Goal: Transaction & Acquisition: Purchase product/service

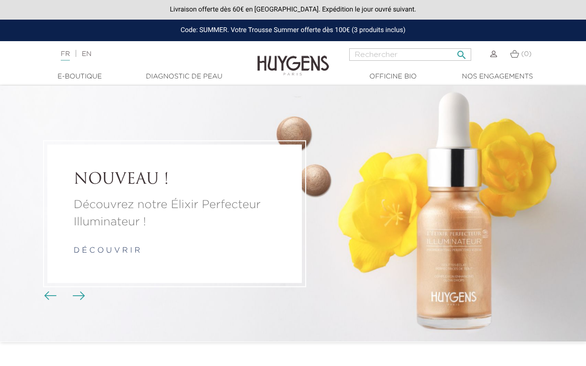
click at [411, 53] on input "Rechercher" at bounding box center [410, 54] width 122 height 12
paste input "Huiles Huygens Paris"
type input "Huiles Huygens Paris"
click at [453, 45] on button " Rechercher" at bounding box center [461, 51] width 17 height 13
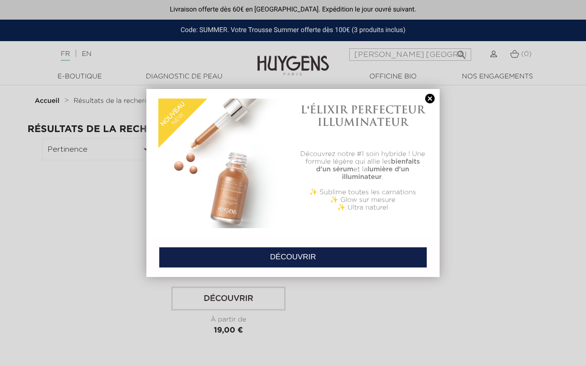
click at [432, 97] on link at bounding box center [429, 99] width 13 height 10
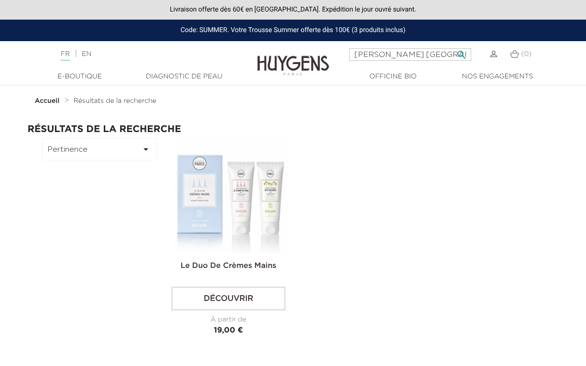
click at [439, 56] on input "Huiles Huygens Paris" at bounding box center [410, 54] width 122 height 12
click at [453, 45] on button " Rechercher" at bounding box center [461, 51] width 17 height 13
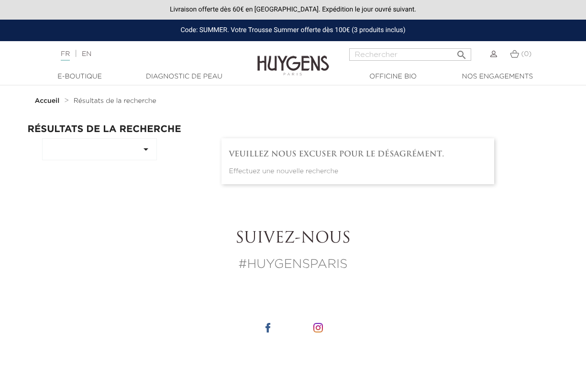
click at [267, 63] on img at bounding box center [293, 58] width 72 height 37
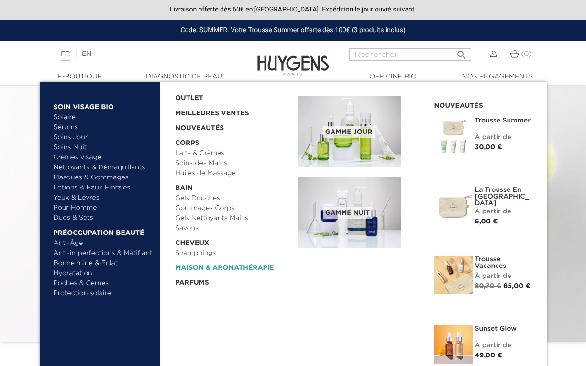
click at [206, 266] on link "  Maison & Aromathérapie" at bounding box center [233, 265] width 116 height 15
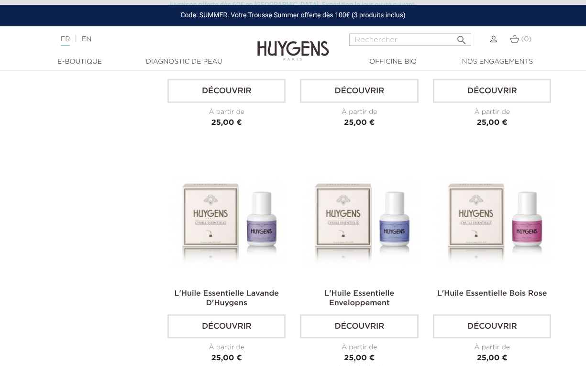
scroll to position [2343, 0]
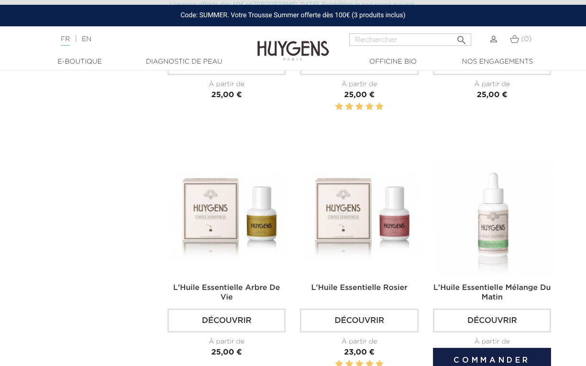
scroll to position [1988, 0]
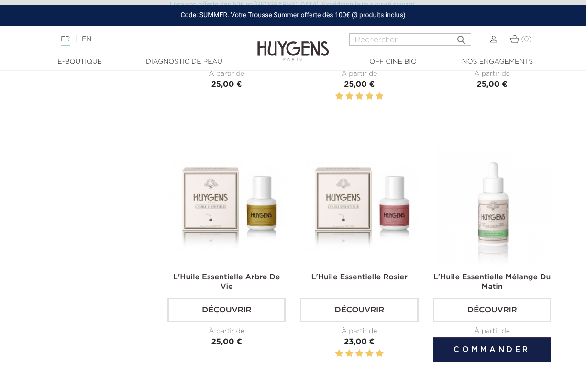
click at [482, 307] on link "Découvrir" at bounding box center [492, 310] width 118 height 24
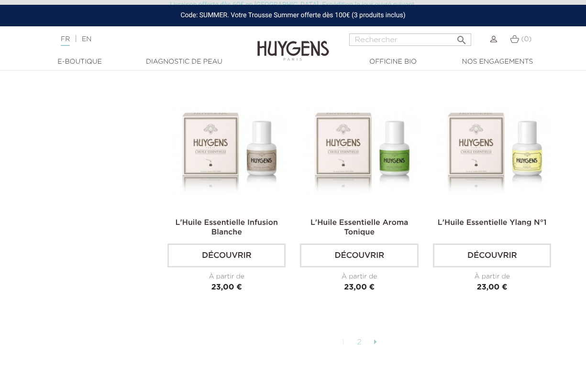
scroll to position [2301, 0]
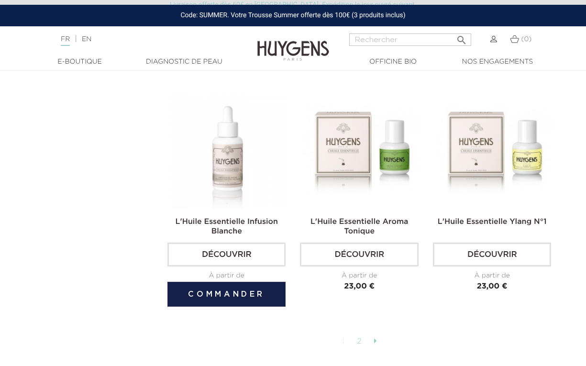
click at [269, 264] on link "Découvrir" at bounding box center [226, 254] width 118 height 24
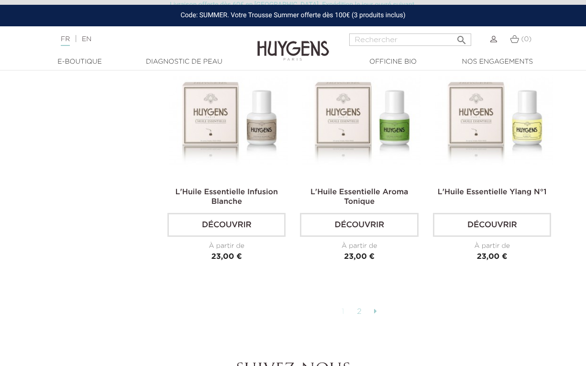
scroll to position [2333, 0]
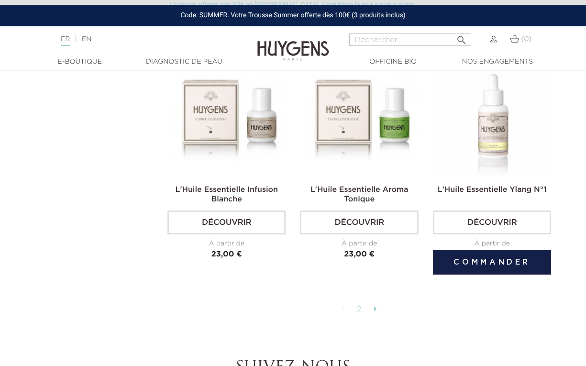
click at [473, 237] on div "L'Huile Essentielle Ylang N°1 Découvrir À partir de Prix 23,00 €" at bounding box center [492, 222] width 118 height 76
click at [470, 220] on link "Découvrir" at bounding box center [492, 222] width 118 height 24
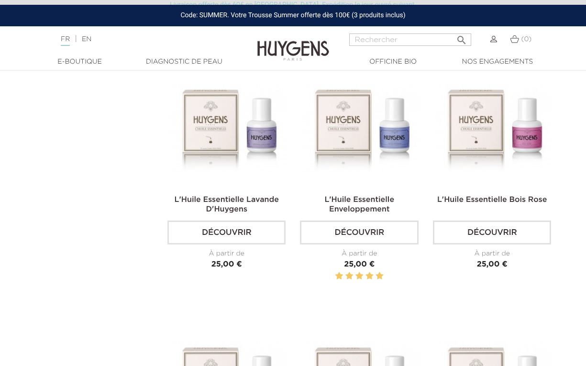
scroll to position [1809, 0]
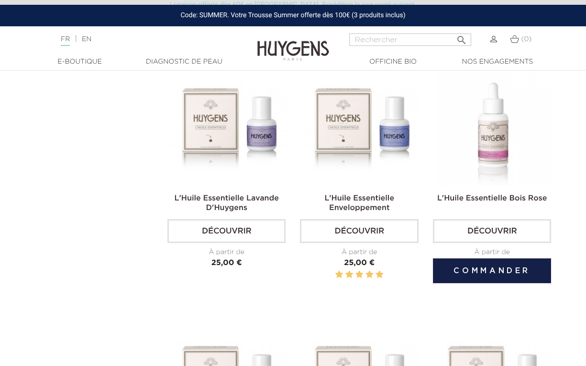
click at [458, 226] on link "Découvrir" at bounding box center [492, 231] width 118 height 24
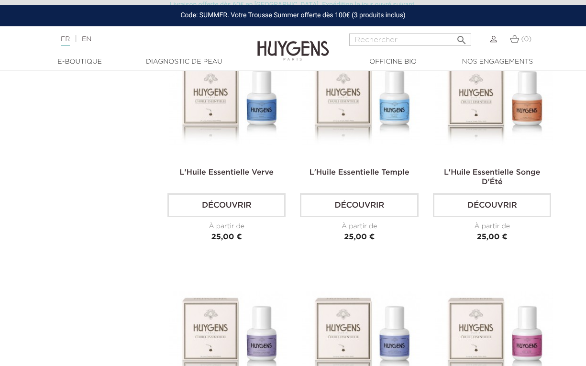
scroll to position [1600, 0]
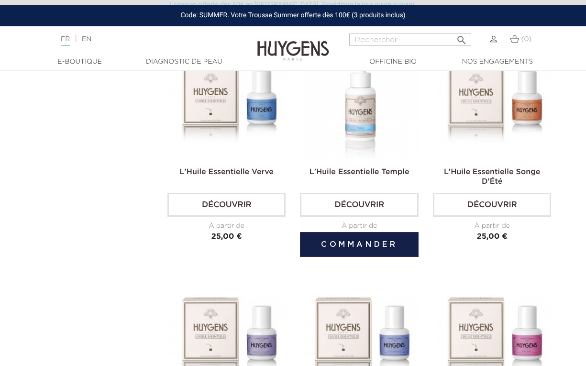
click at [374, 196] on link "Découvrir" at bounding box center [359, 205] width 118 height 24
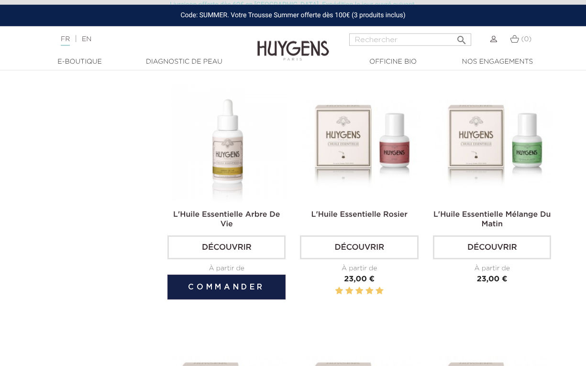
scroll to position [2052, 0]
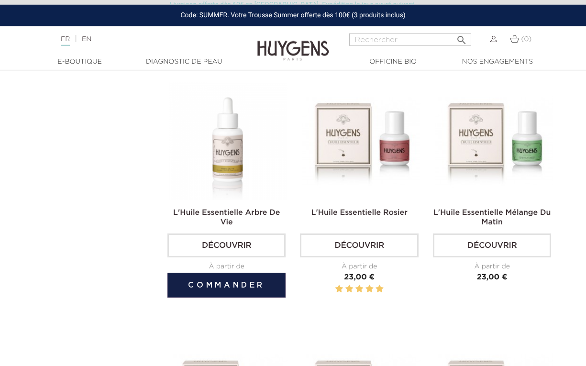
click at [248, 251] on link "Découvrir" at bounding box center [226, 245] width 118 height 24
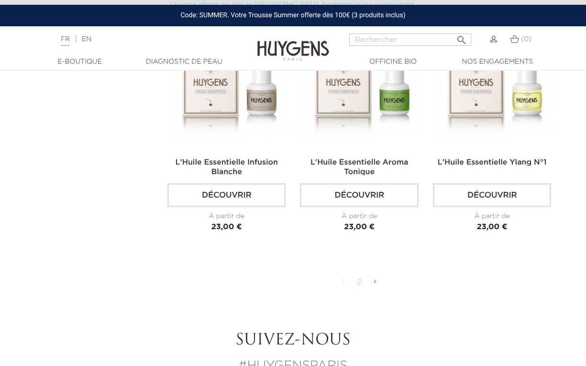
scroll to position [2360, 0]
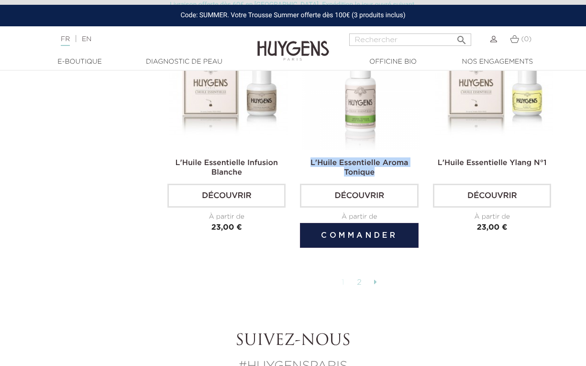
drag, startPoint x: 381, startPoint y: 174, endPoint x: 312, endPoint y: 164, distance: 70.1
copy link "L'Huile Essentielle Aroma Tonique"
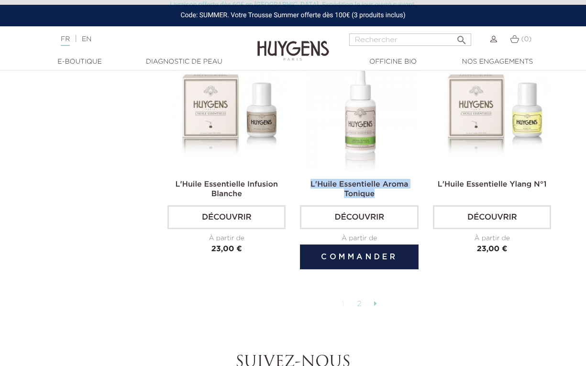
click at [392, 194] on h2 "L'Huile Essentielle Aroma Tonique" at bounding box center [359, 188] width 118 height 19
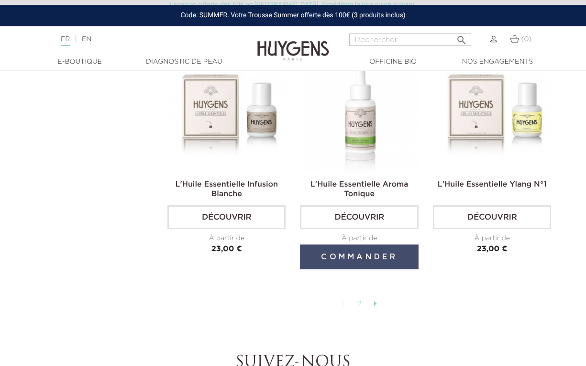
click at [382, 266] on button "Commander" at bounding box center [359, 256] width 118 height 25
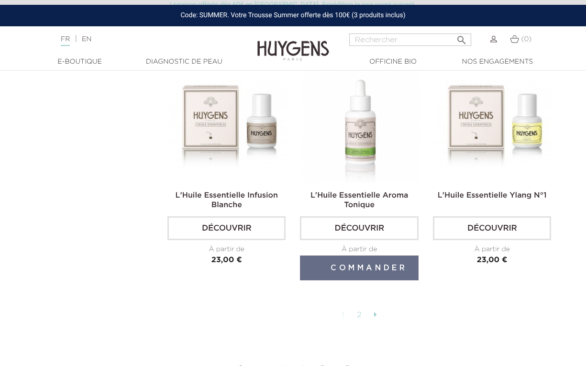
scroll to position [2325, 0]
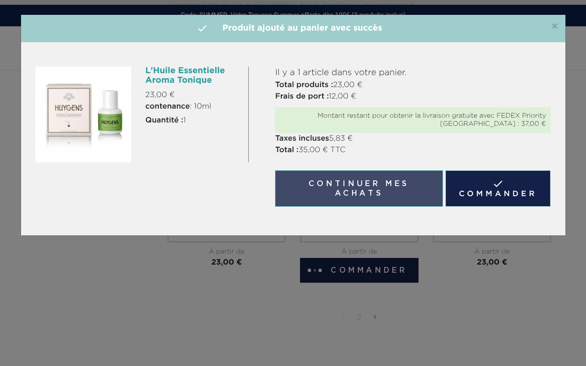
click at [368, 198] on button "Continuer mes achats" at bounding box center [358, 188] width 167 height 36
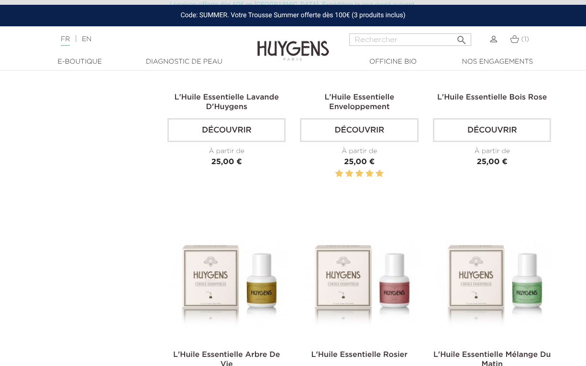
scroll to position [1906, 0]
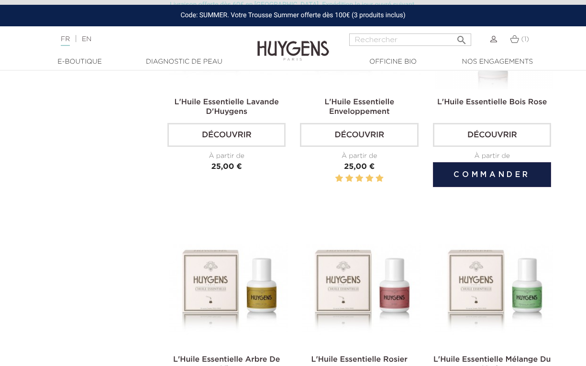
click at [472, 144] on link "Découvrir" at bounding box center [492, 135] width 118 height 24
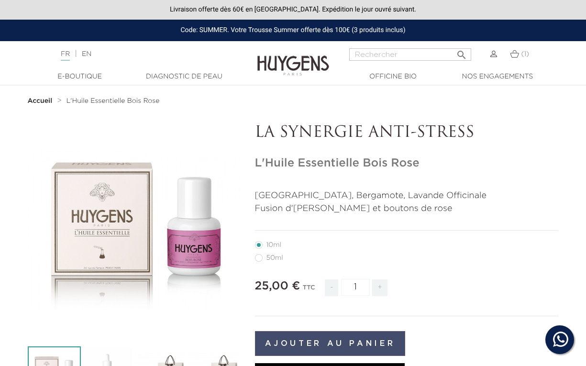
click at [348, 337] on button "Ajouter au panier" at bounding box center [330, 343] width 151 height 25
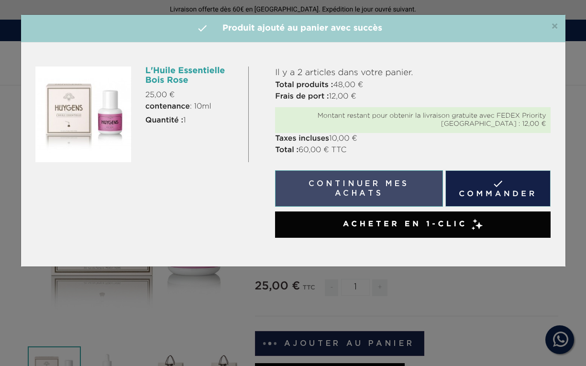
click at [409, 191] on button "Continuer mes achats" at bounding box center [358, 188] width 167 height 36
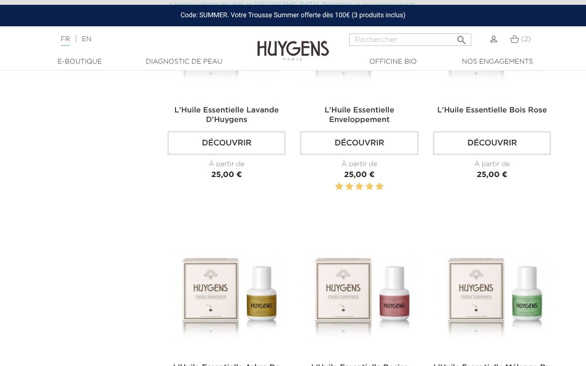
scroll to position [1898, 0]
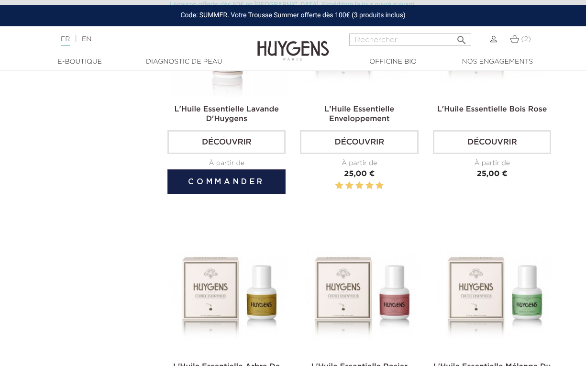
click at [249, 152] on link "Découvrir" at bounding box center [226, 142] width 118 height 24
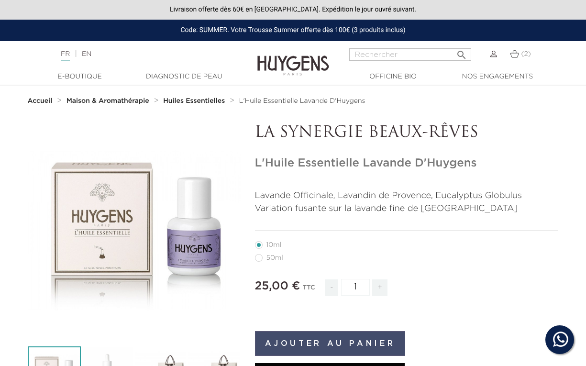
click at [374, 336] on button "Ajouter au panier" at bounding box center [330, 343] width 151 height 25
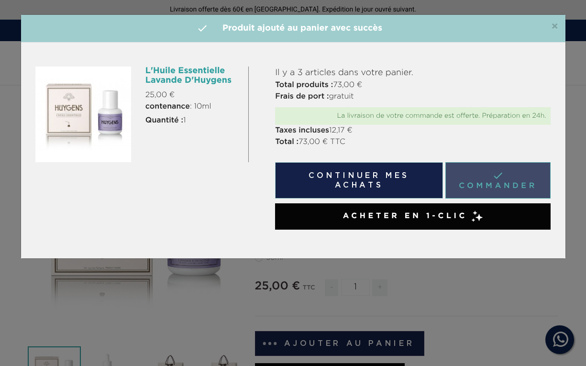
click at [481, 185] on link " Commander" at bounding box center [498, 180] width 106 height 36
